Goal: Information Seeking & Learning: Learn about a topic

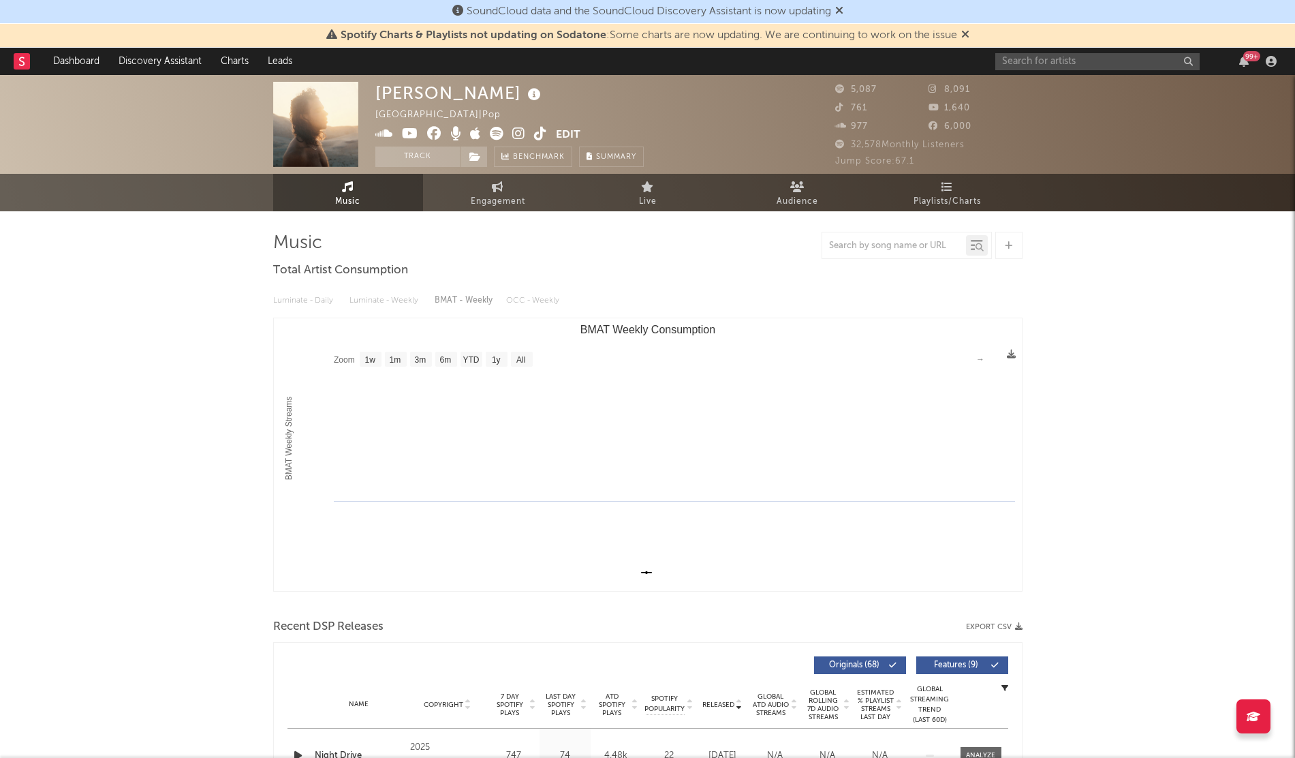
select select "1w"
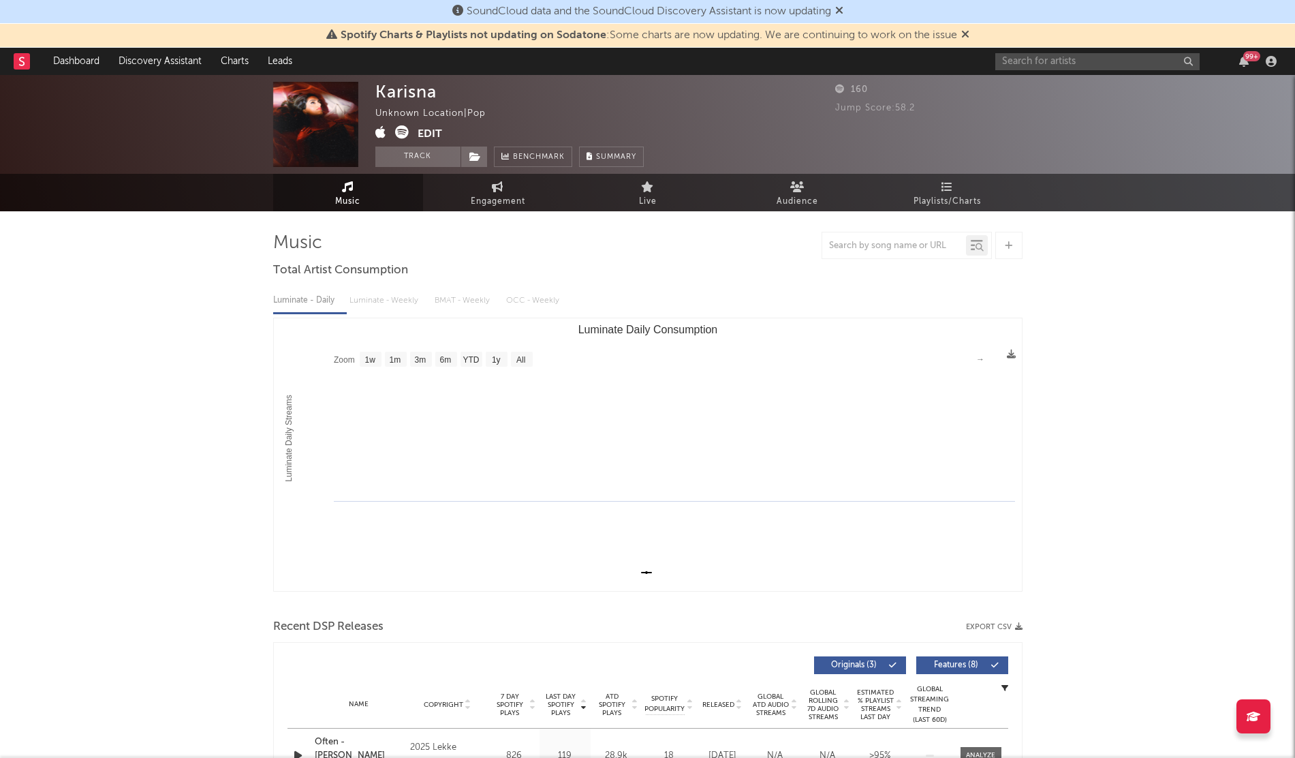
select select "1w"
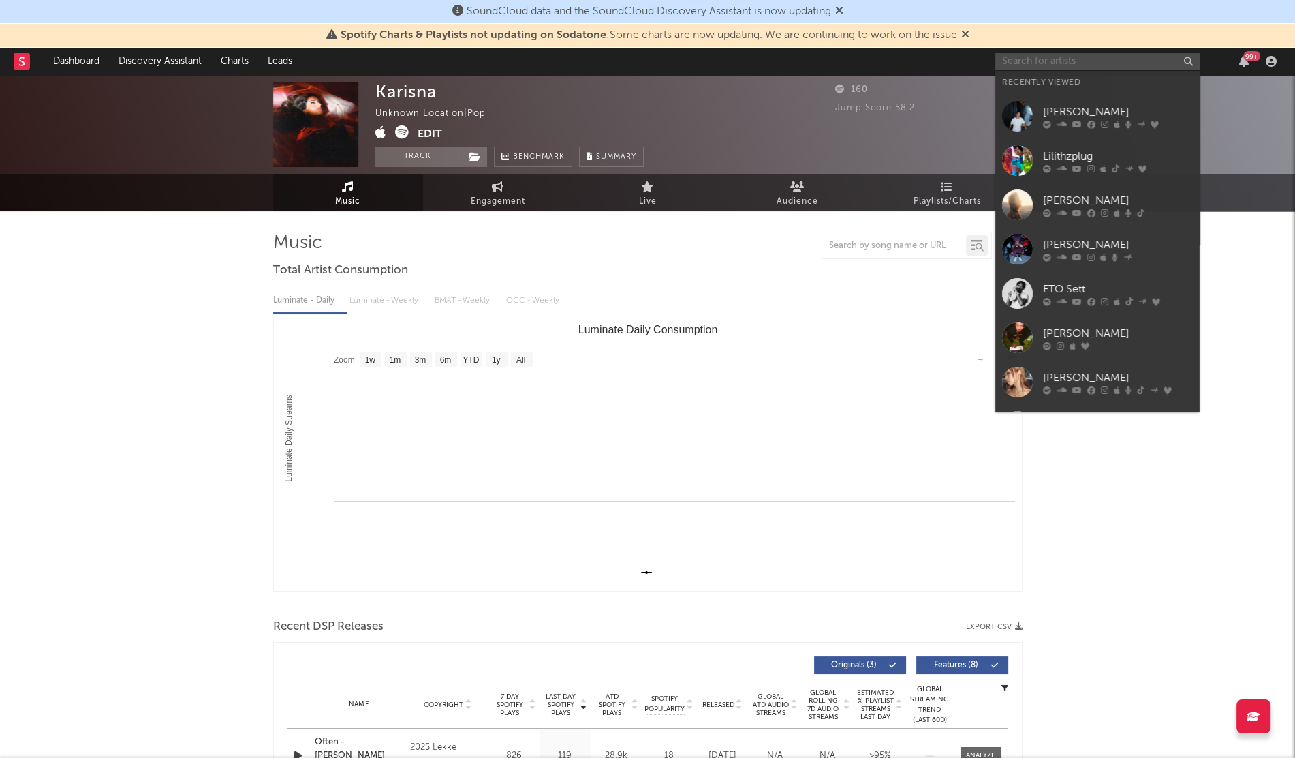
click at [1008, 61] on input "text" at bounding box center [1097, 61] width 204 height 17
click at [1069, 161] on div "Lilithzplug" at bounding box center [1118, 156] width 150 height 16
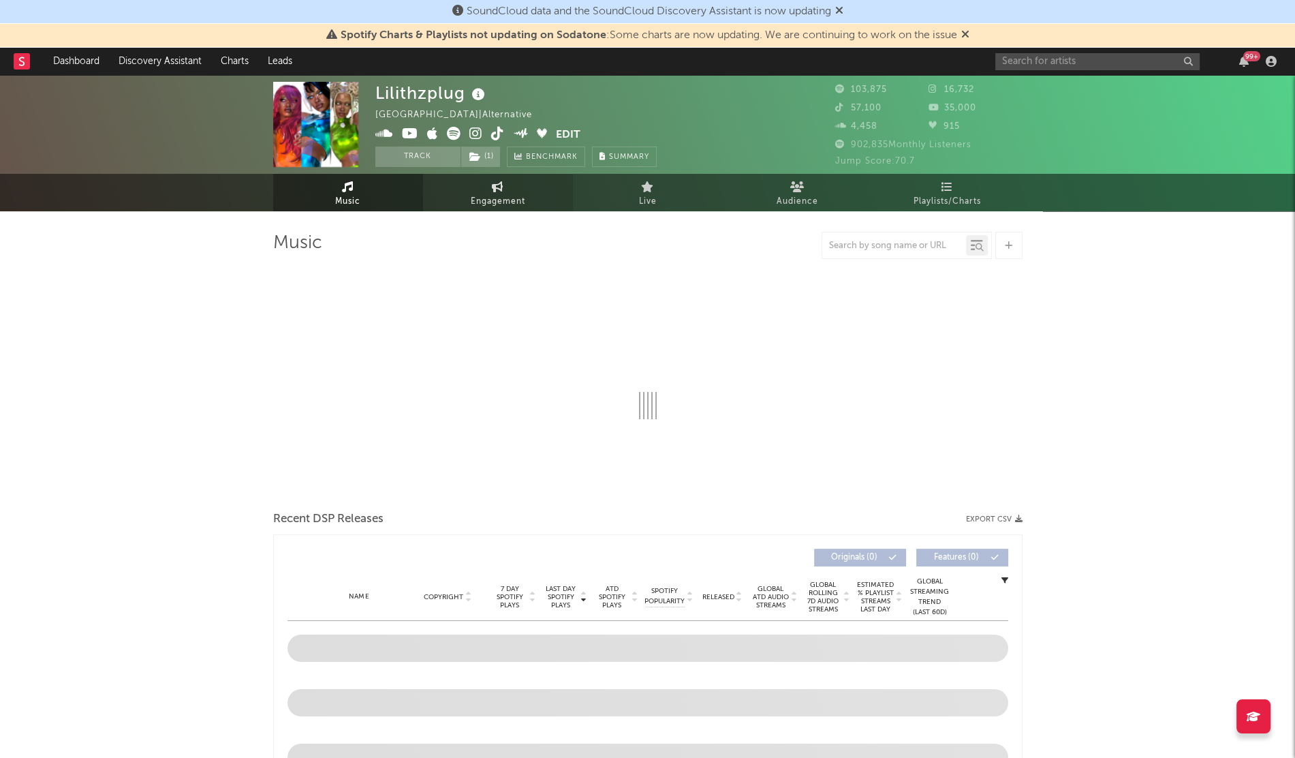
select select "6m"
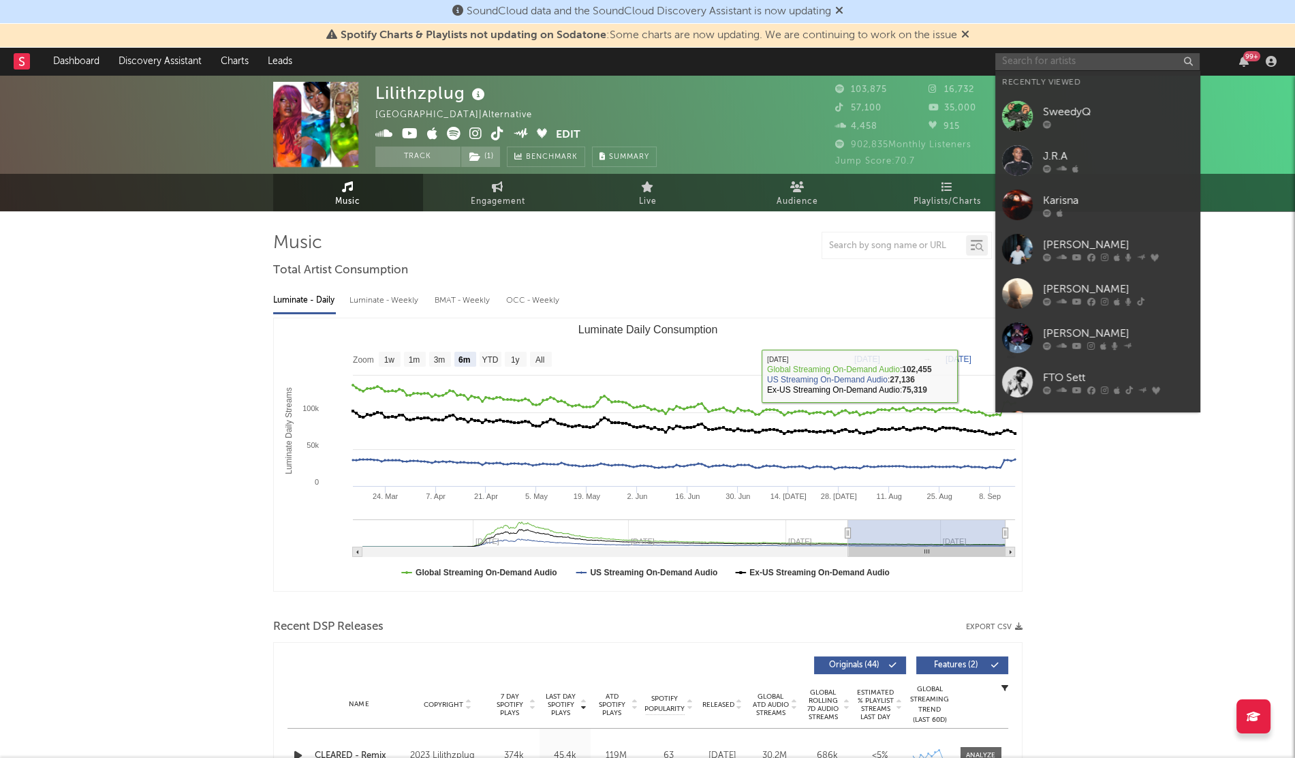
click at [1025, 58] on input "text" at bounding box center [1097, 61] width 204 height 17
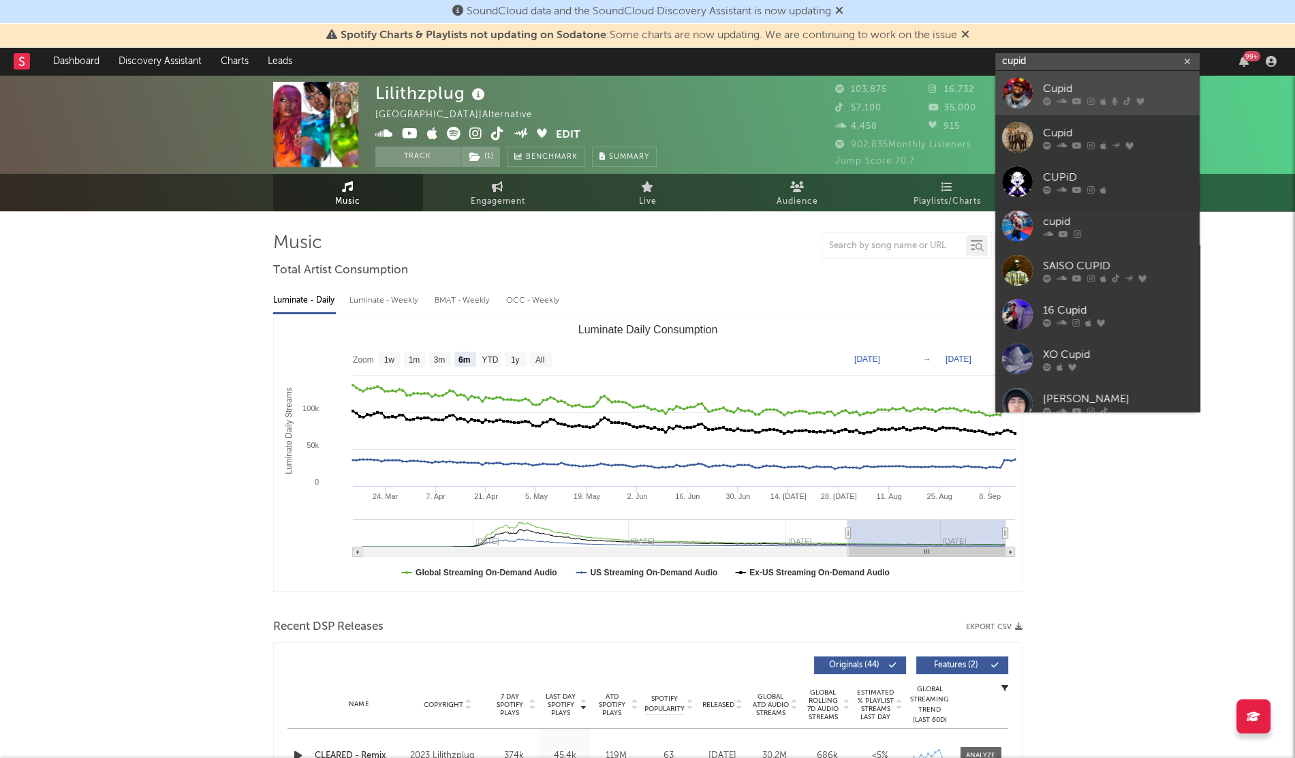
type input "cupid"
click at [1043, 92] on div "Cupid" at bounding box center [1118, 88] width 150 height 16
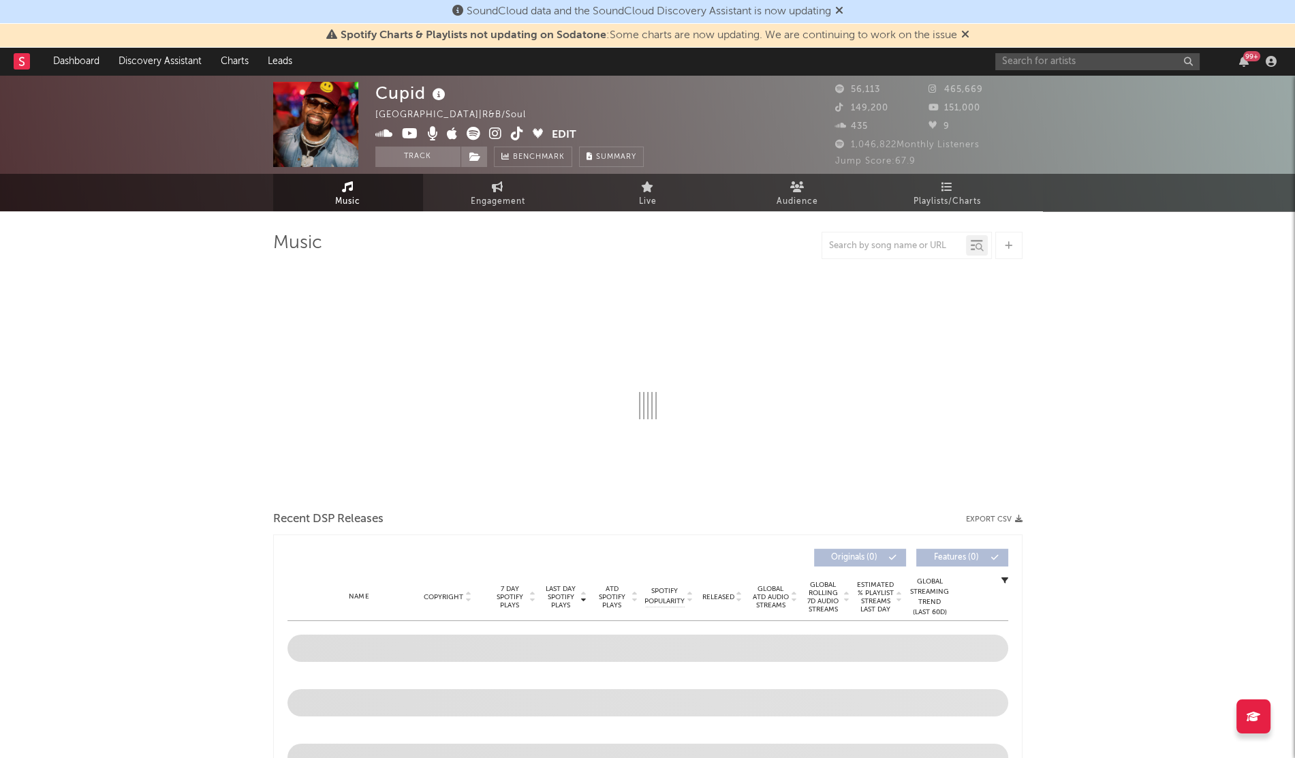
select select "6m"
